Goal: Information Seeking & Learning: Check status

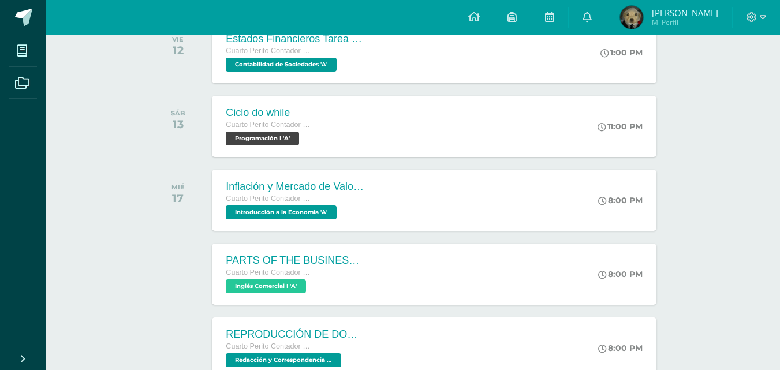
scroll to position [231, 0]
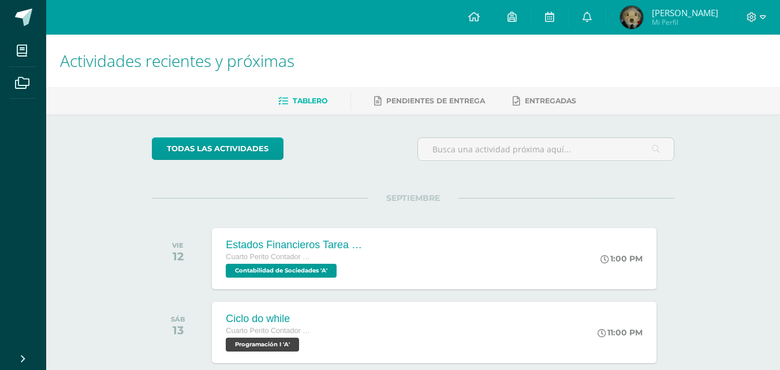
click at [684, 16] on span "[PERSON_NAME]" at bounding box center [685, 13] width 66 height 12
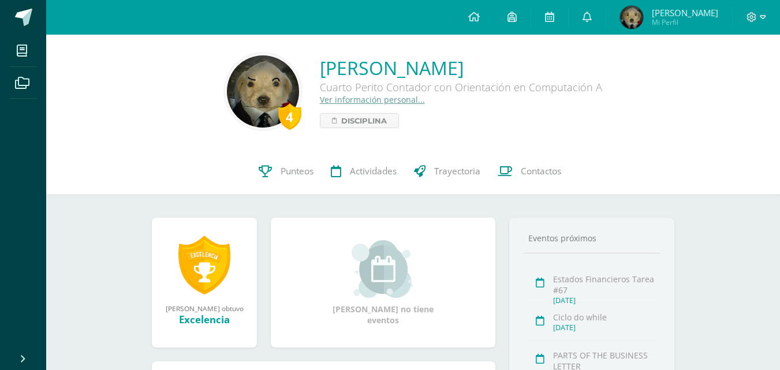
click at [284, 174] on span "Punteos" at bounding box center [296, 171] width 33 height 12
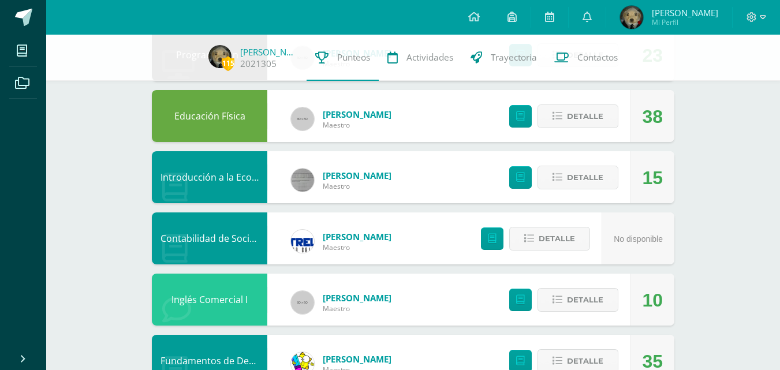
scroll to position [559, 0]
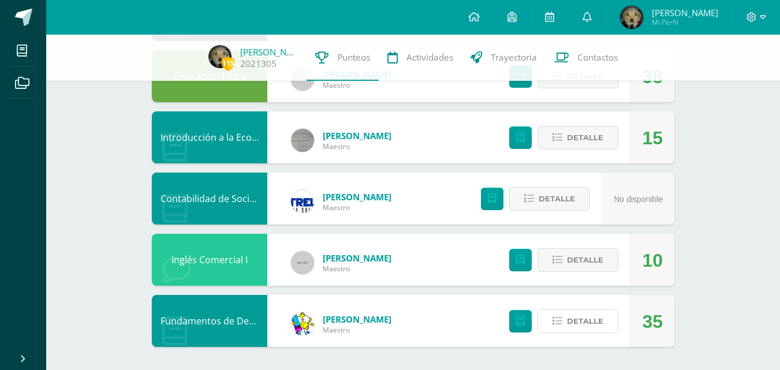
click at [613, 323] on button "Detalle" at bounding box center [577, 321] width 81 height 24
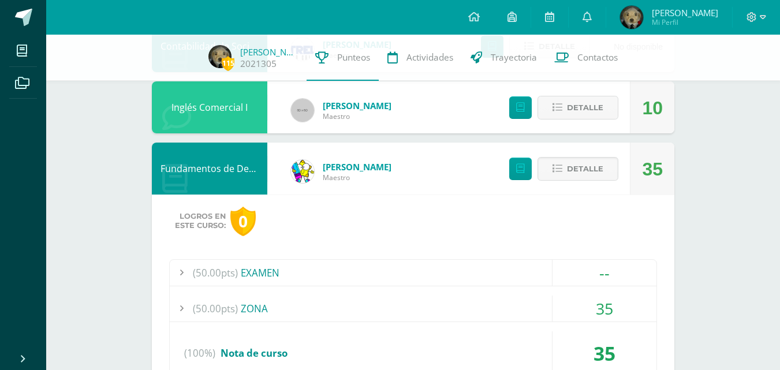
scroll to position [781, 0]
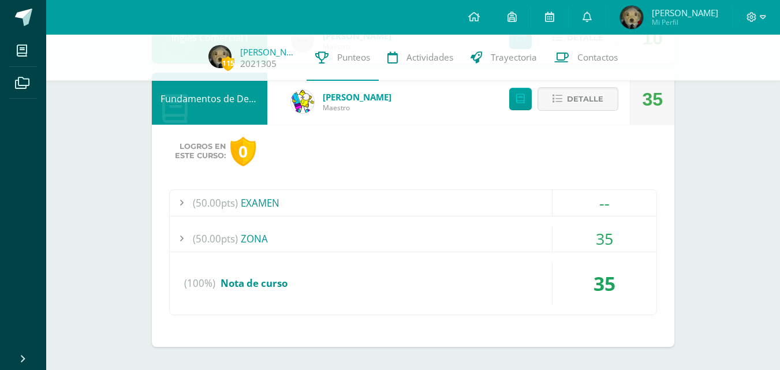
click at [263, 242] on div "(50.00pts) ZONA" at bounding box center [413, 239] width 486 height 26
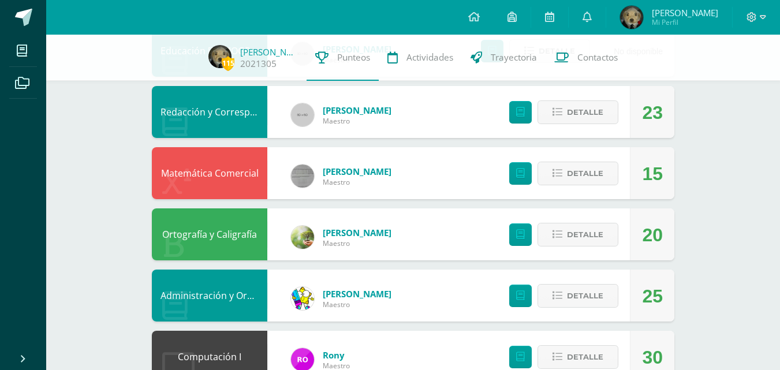
scroll to position [147, 0]
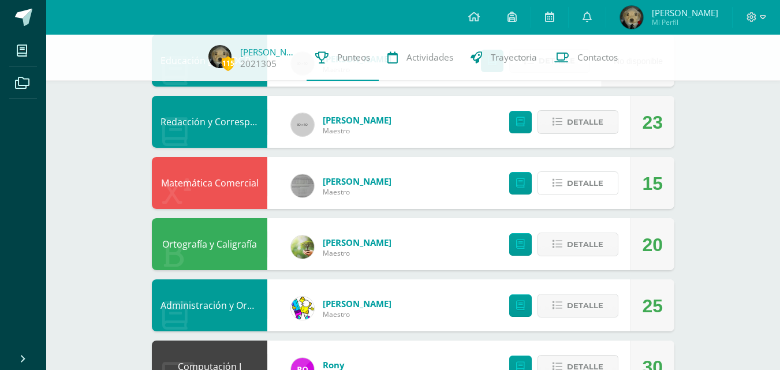
click at [565, 174] on button "Detalle" at bounding box center [577, 183] width 81 height 24
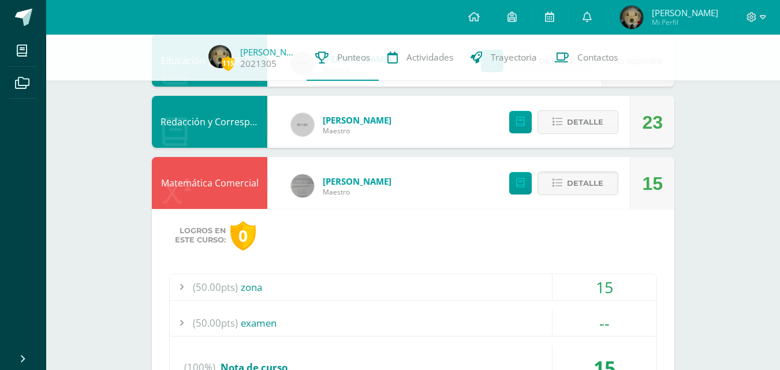
click at [265, 287] on div "(50.00pts) zona" at bounding box center [413, 287] width 486 height 26
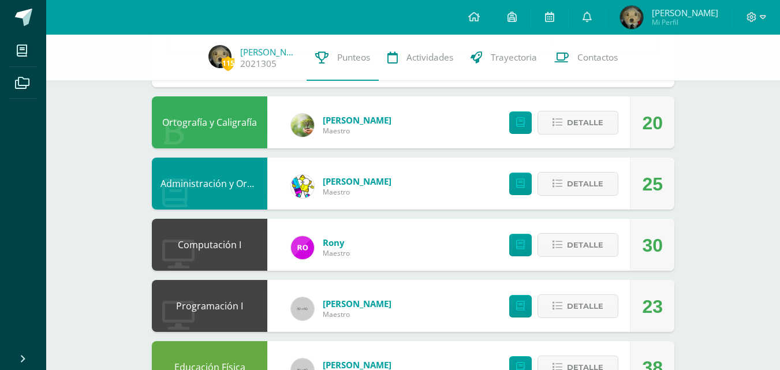
scroll to position [594, 0]
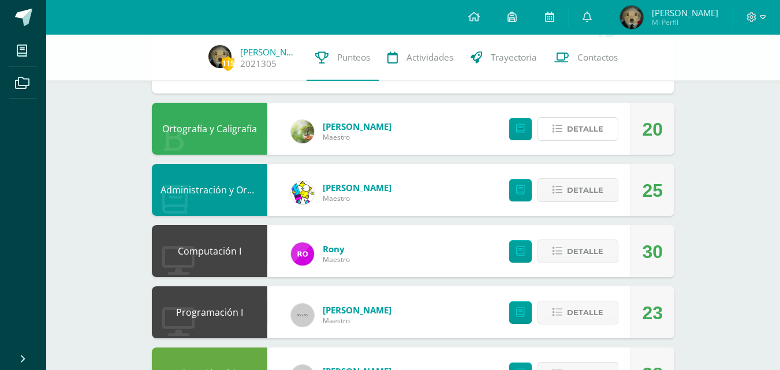
click at [585, 131] on span "Detalle" at bounding box center [585, 128] width 36 height 21
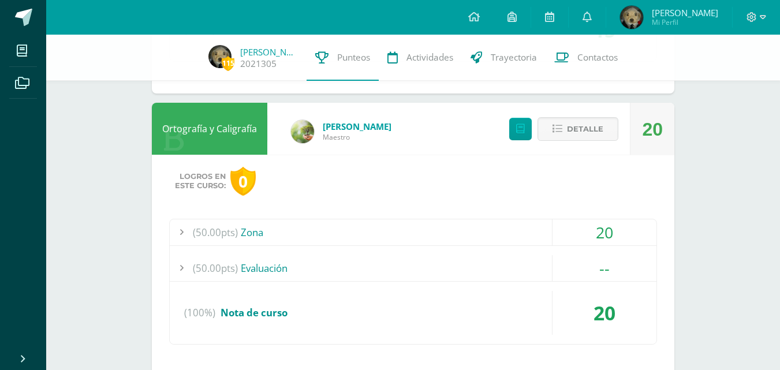
click at [284, 267] on div "(50.00pts) Evaluación" at bounding box center [413, 268] width 486 height 26
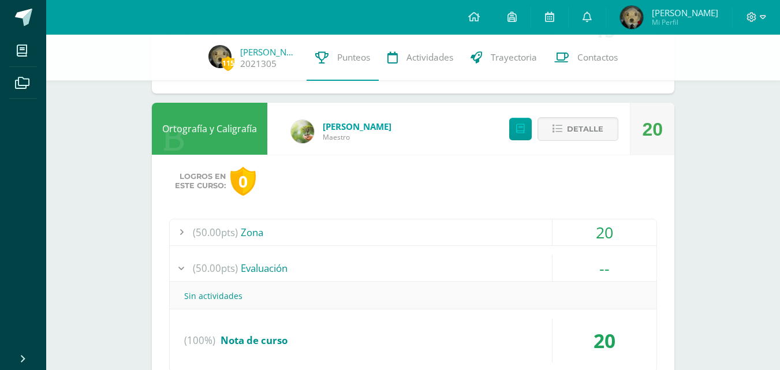
click at [263, 232] on div "(50.00pts) Zona" at bounding box center [413, 232] width 486 height 26
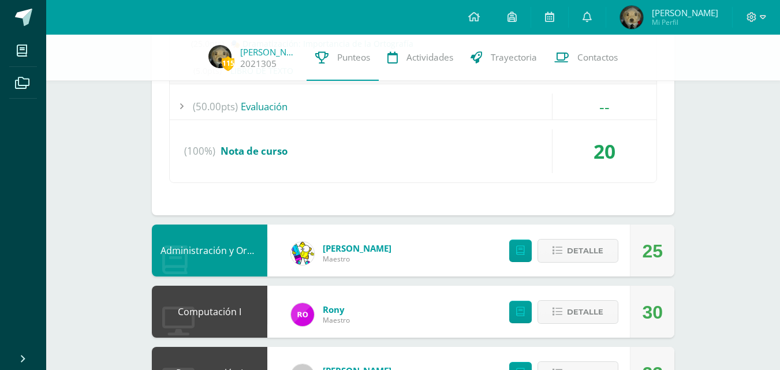
scroll to position [773, 0]
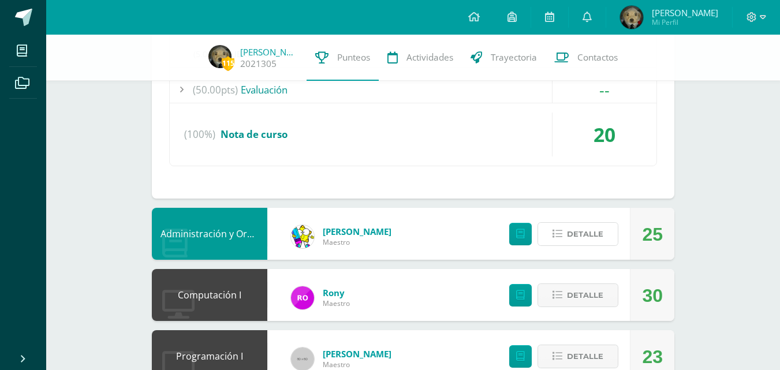
click at [579, 237] on span "Detalle" at bounding box center [585, 233] width 36 height 21
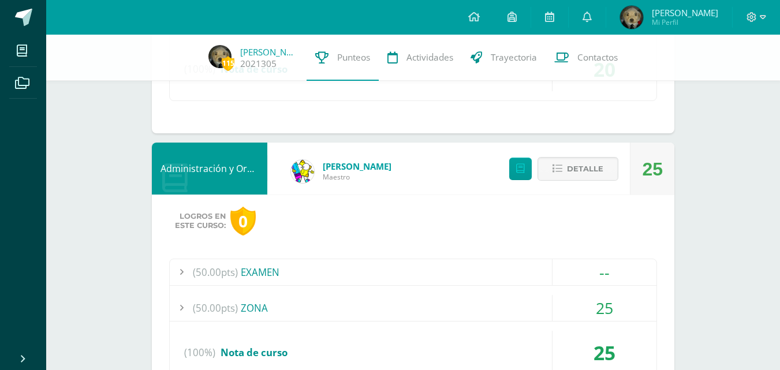
scroll to position [946, 0]
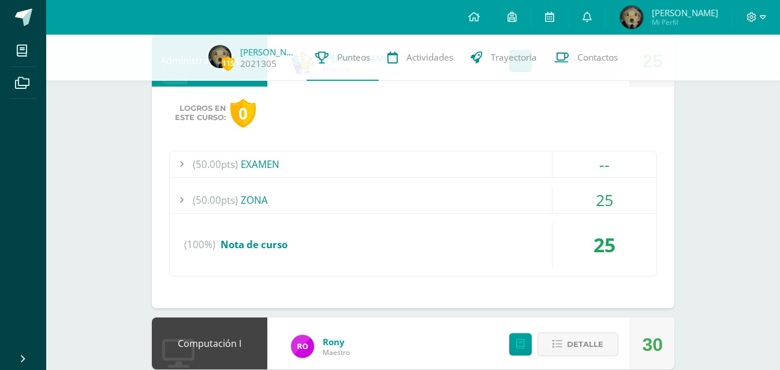
click at [258, 193] on div "(50.00pts) ZONA" at bounding box center [413, 200] width 486 height 26
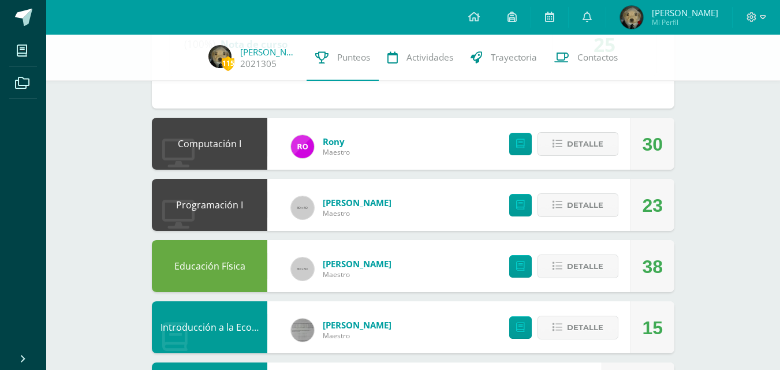
scroll to position [1119, 0]
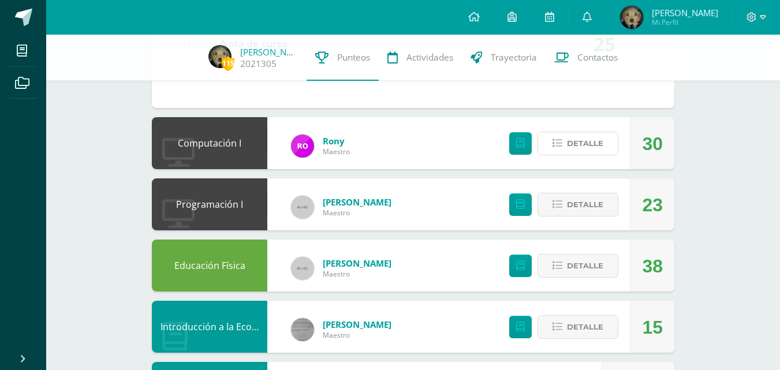
click at [567, 142] on span "Detalle" at bounding box center [585, 143] width 36 height 21
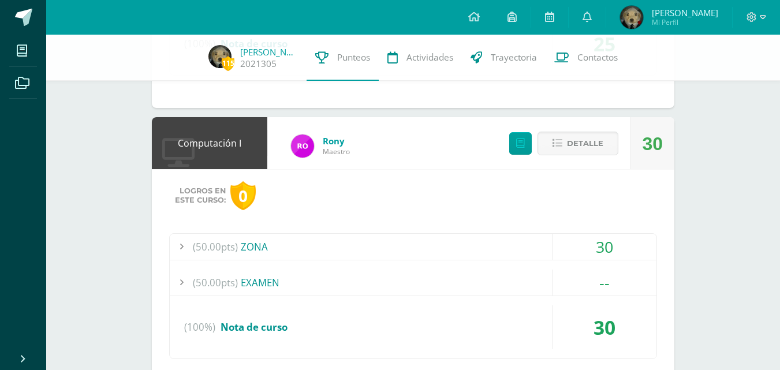
click at [271, 259] on div "(50.00pts) ZONA" at bounding box center [413, 247] width 486 height 26
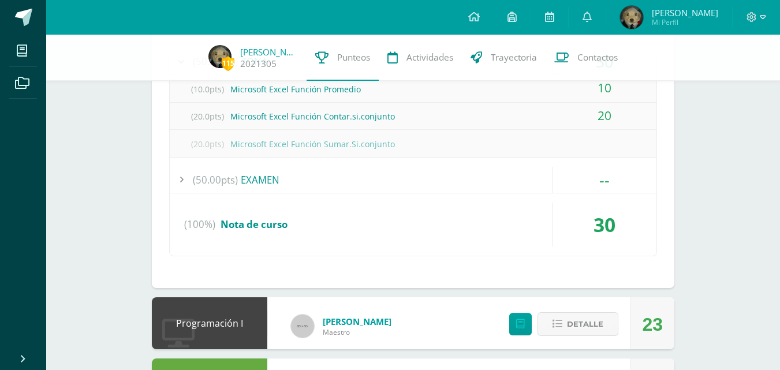
scroll to position [1234, 0]
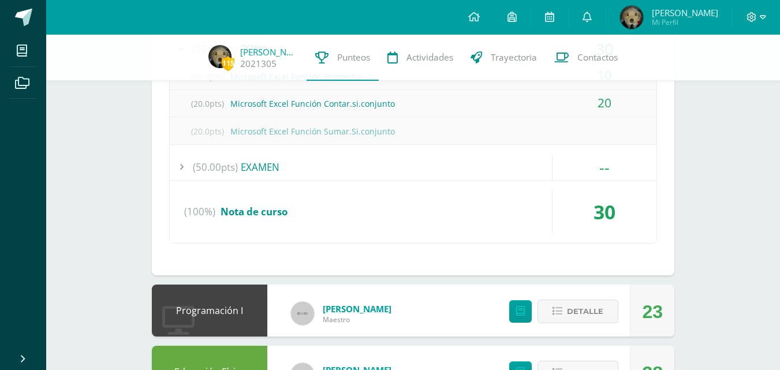
click at [13, 3] on link at bounding box center [23, 17] width 46 height 35
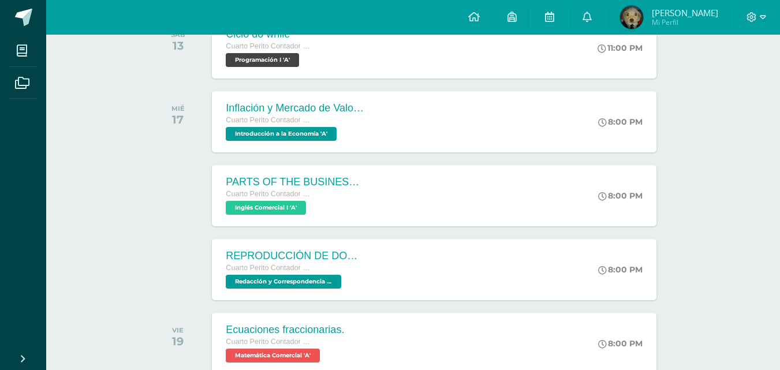
scroll to position [231, 0]
